Goal: Navigation & Orientation: Find specific page/section

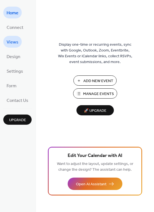
click at [15, 44] on span "Views" at bounding box center [13, 42] width 12 height 9
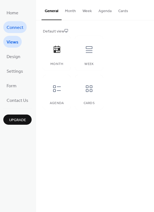
click at [19, 29] on span "Connect" at bounding box center [15, 27] width 17 height 9
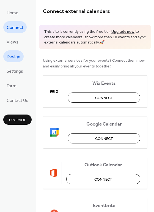
click at [18, 58] on span "Design" at bounding box center [14, 57] width 14 height 9
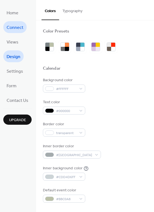
click at [13, 27] on span "Connect" at bounding box center [15, 27] width 17 height 9
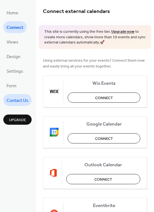
click at [20, 102] on span "Contact Us" at bounding box center [18, 100] width 22 height 9
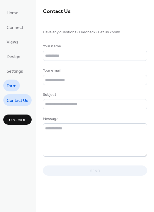
click at [11, 85] on span "Form" at bounding box center [12, 86] width 10 height 9
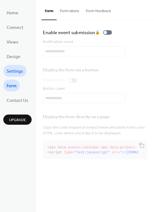
click at [12, 76] on link "Settings" at bounding box center [14, 71] width 23 height 12
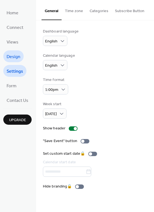
click at [16, 55] on span "Design" at bounding box center [14, 57] width 14 height 9
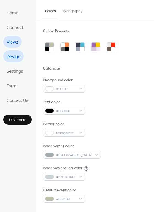
click at [20, 43] on link "Views" at bounding box center [12, 42] width 18 height 12
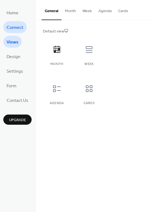
click at [8, 24] on span "Connect" at bounding box center [15, 27] width 17 height 9
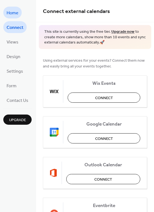
click at [13, 14] on span "Home" at bounding box center [13, 13] width 12 height 9
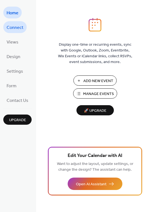
click at [14, 27] on span "Connect" at bounding box center [15, 27] width 17 height 9
